Goal: Information Seeking & Learning: Learn about a topic

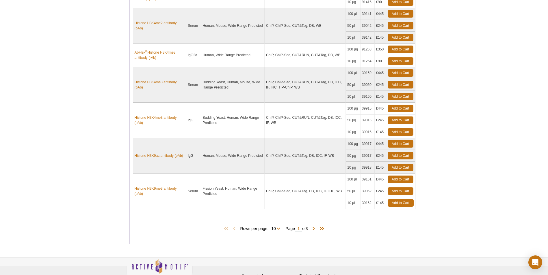
scroll to position [433, 0]
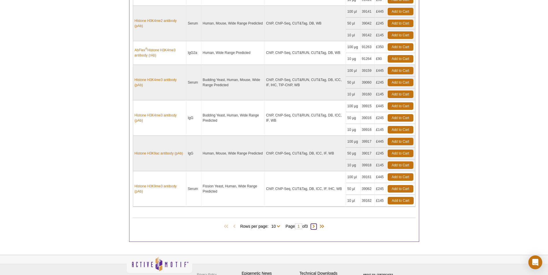
click at [315, 229] on span at bounding box center [314, 227] width 6 height 6
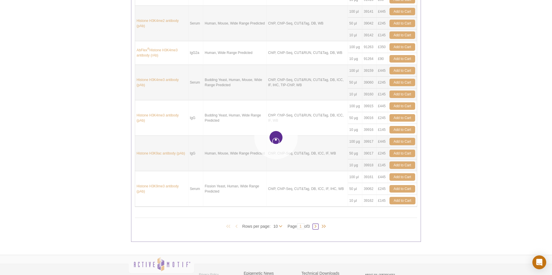
type input "2"
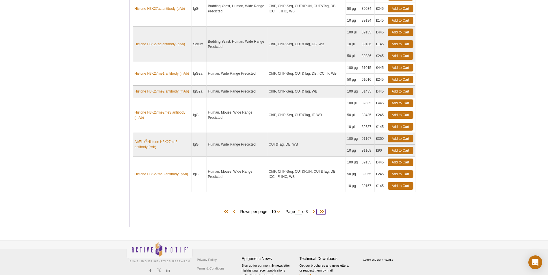
click at [323, 212] on span at bounding box center [320, 212] width 9 height 6
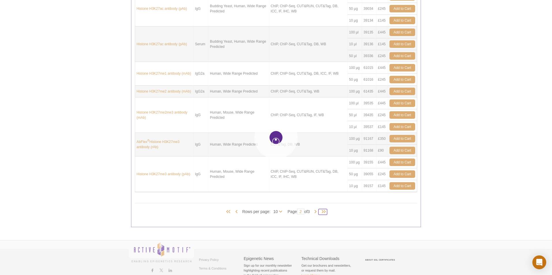
type input "3"
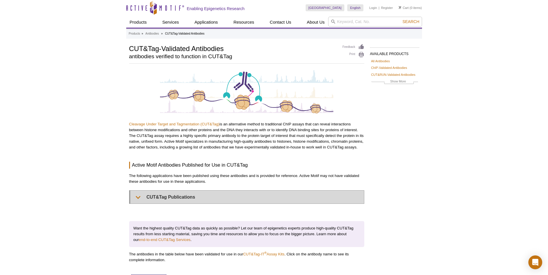
scroll to position [0, 0]
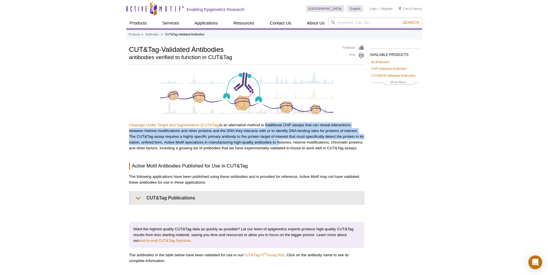
drag, startPoint x: 264, startPoint y: 123, endPoint x: 277, endPoint y: 142, distance: 23.5
click at [277, 142] on p "Cleavage Under Target and Tagmentation (CUT&Tag) is an alternative method to tr…" at bounding box center [246, 136] width 235 height 29
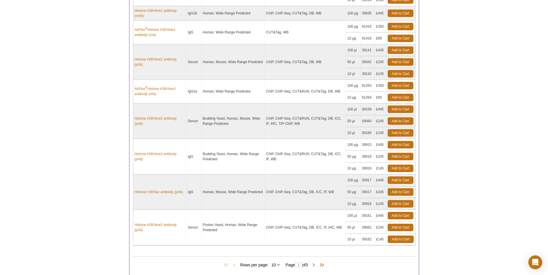
scroll to position [404, 0]
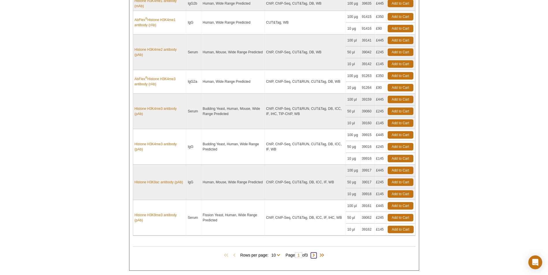
click at [314, 257] on span at bounding box center [314, 256] width 6 height 6
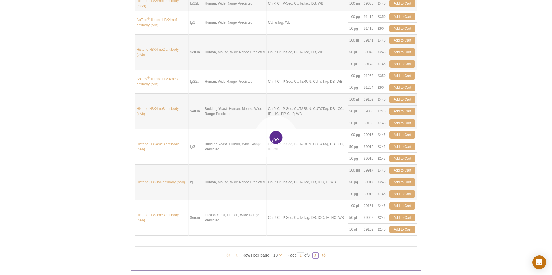
type input "2"
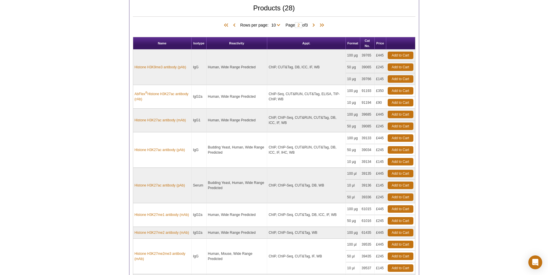
scroll to position [289, 0]
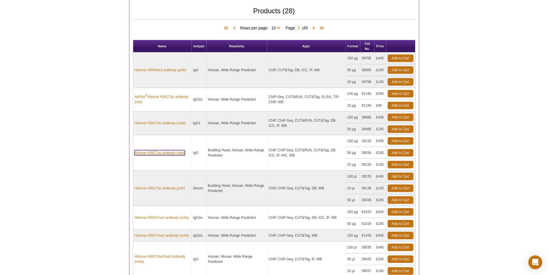
click at [173, 152] on link "Histone H3K27ac antibody (pAb)" at bounding box center [160, 152] width 51 height 5
